Goal: Information Seeking & Learning: Learn about a topic

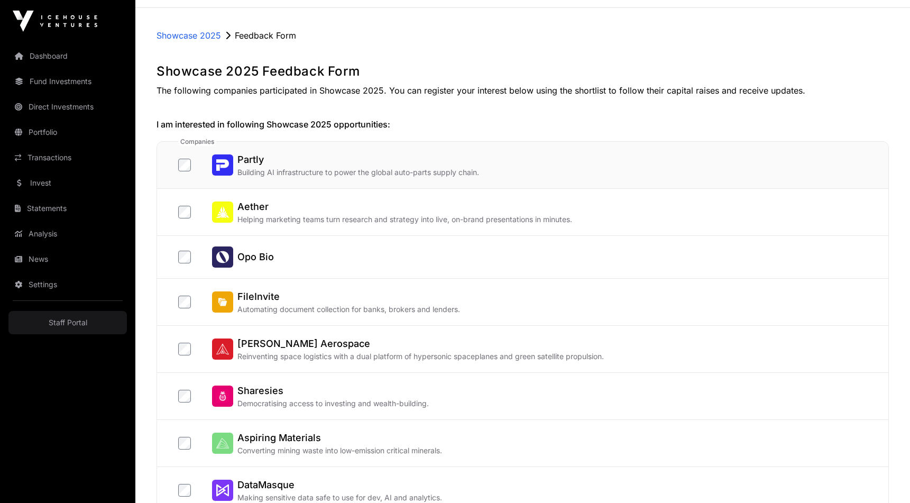
scroll to position [44, 0]
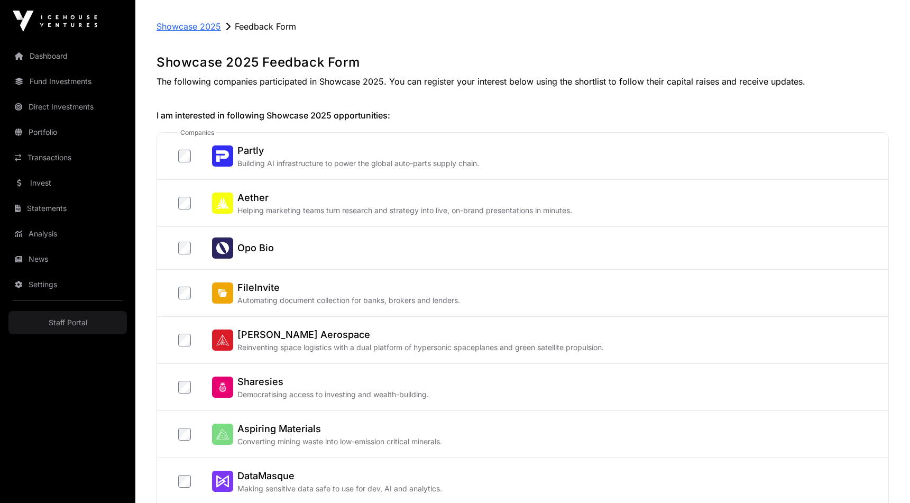
click at [208, 24] on p "Showcase 2025" at bounding box center [189, 26] width 65 height 13
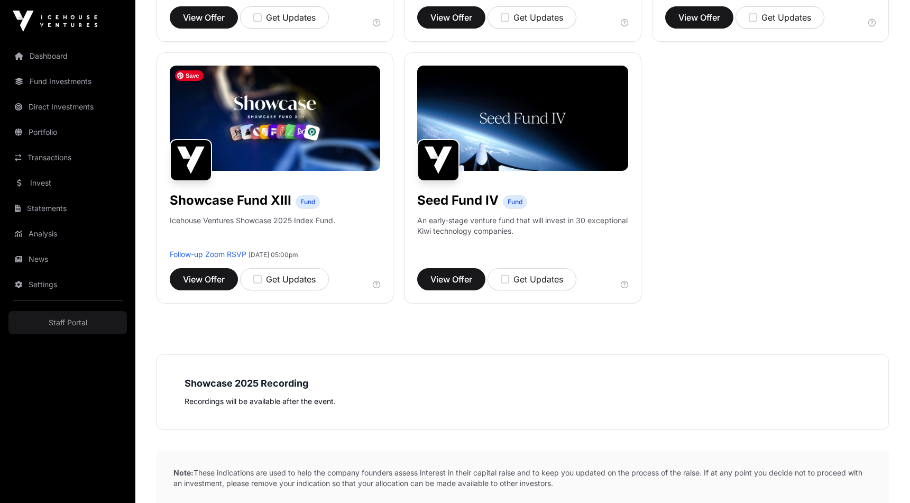
scroll to position [902, 0]
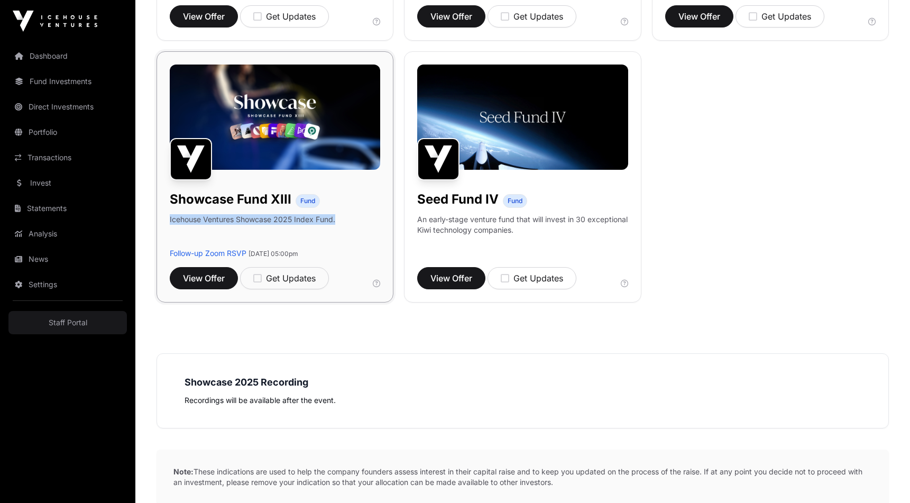
drag, startPoint x: 338, startPoint y: 221, endPoint x: 161, endPoint y: 223, distance: 177.7
click at [161, 223] on div "Showcase Fund XIII Fund Icehouse Ventures Showcase 2025 Index Fund. Follow-up Z…" at bounding box center [275, 176] width 237 height 251
copy p "Icehouse Ventures Showcase 2025 Index Fund."
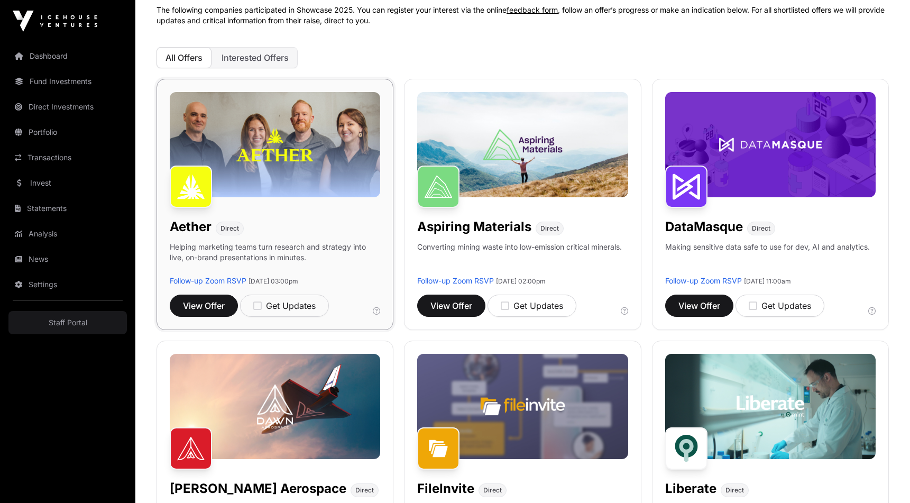
scroll to position [94, 0]
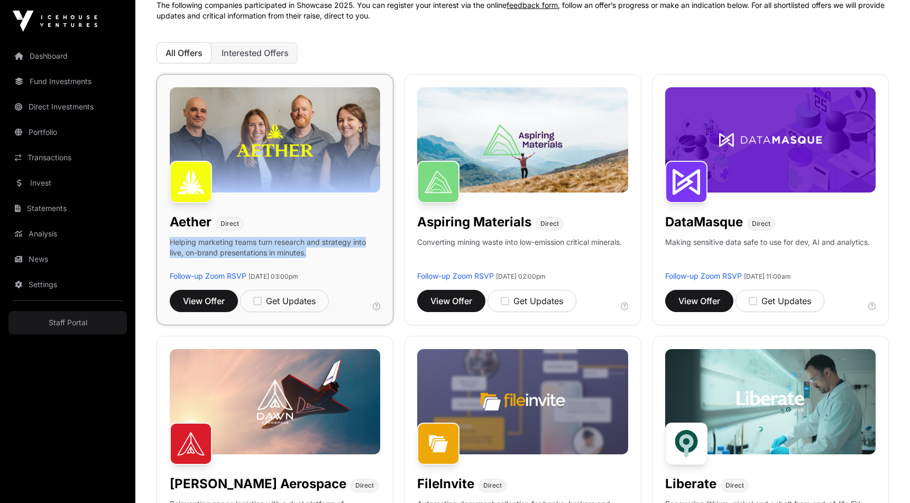
drag, startPoint x: 171, startPoint y: 242, endPoint x: 323, endPoint y: 252, distance: 151.5
click at [323, 252] on p "Helping marketing teams turn research and strategy into live, on-brand presenta…" at bounding box center [275, 254] width 210 height 34
copy p "Helping marketing teams turn research and strategy into live, on-brand presenta…"
click at [299, 302] on div "Get Updates" at bounding box center [284, 301] width 62 height 13
click at [287, 301] on div "Updates on" at bounding box center [282, 301] width 59 height 13
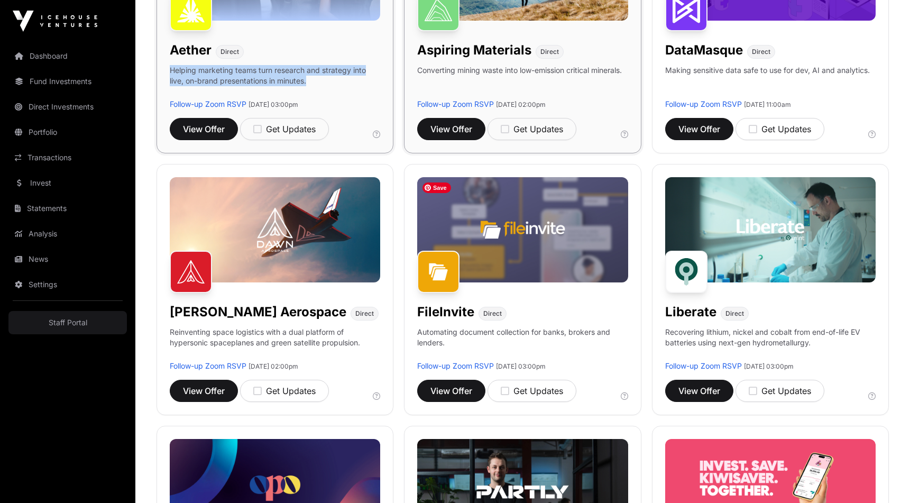
scroll to position [316, 0]
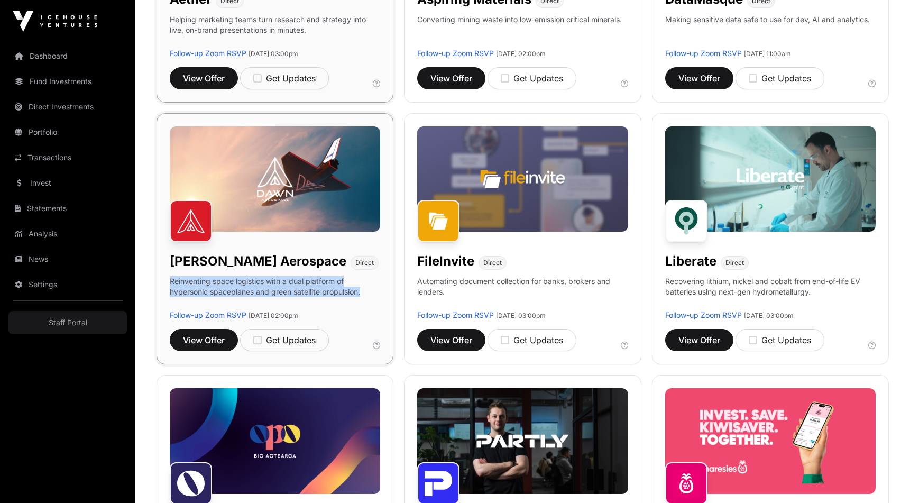
drag, startPoint x: 364, startPoint y: 292, endPoint x: 165, endPoint y: 277, distance: 199.9
click at [165, 277] on div "[PERSON_NAME] Aerospace Direct Reinventing space logistics with a dual platform…" at bounding box center [275, 238] width 237 height 251
copy p "Reinventing space logistics with a dual platform of hypersonic spaceplanes and …"
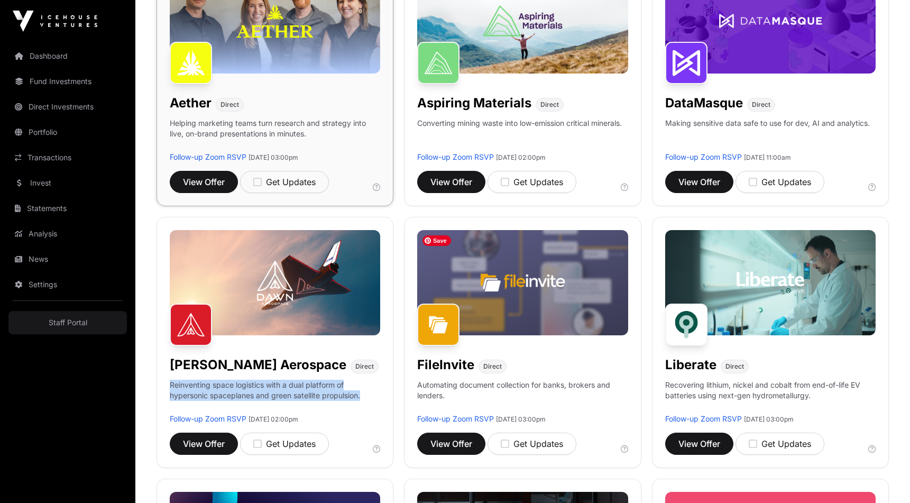
scroll to position [189, 0]
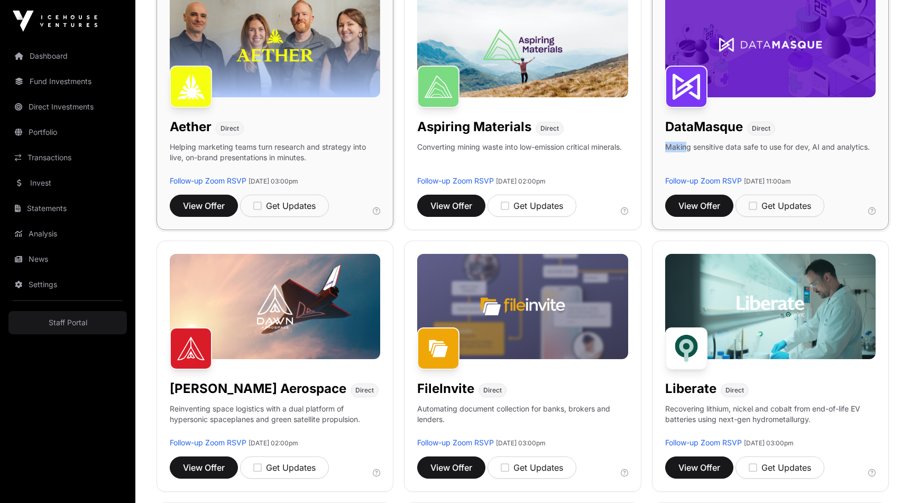
drag, startPoint x: 873, startPoint y: 147, endPoint x: 669, endPoint y: 151, distance: 203.6
click at [667, 151] on div "DataMasque Direct Making sensitive data safe to use for dev, AI and analytics. …" at bounding box center [770, 104] width 237 height 251
click at [669, 150] on p "Making sensitive data safe to use for dev, AI and analytics." at bounding box center [767, 159] width 205 height 34
click at [869, 146] on p "Making sensitive data safe to use for dev, AI and analytics." at bounding box center [767, 159] width 205 height 34
